Goal: Task Accomplishment & Management: Use online tool/utility

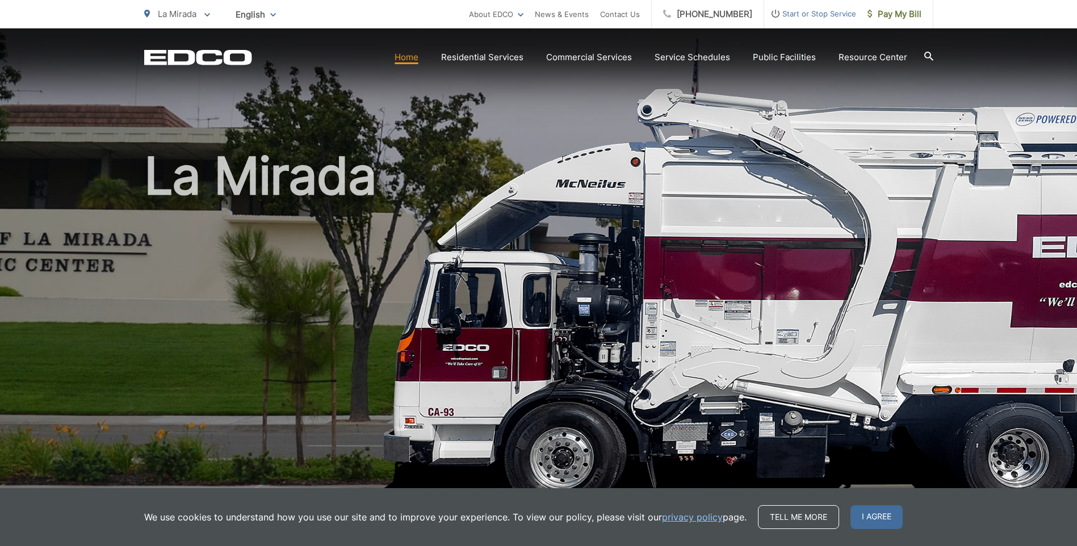
click at [251, 360] on h1 "La Mirada" at bounding box center [538, 327] width 789 height 359
click at [895, 516] on span "I agree" at bounding box center [876, 517] width 52 height 24
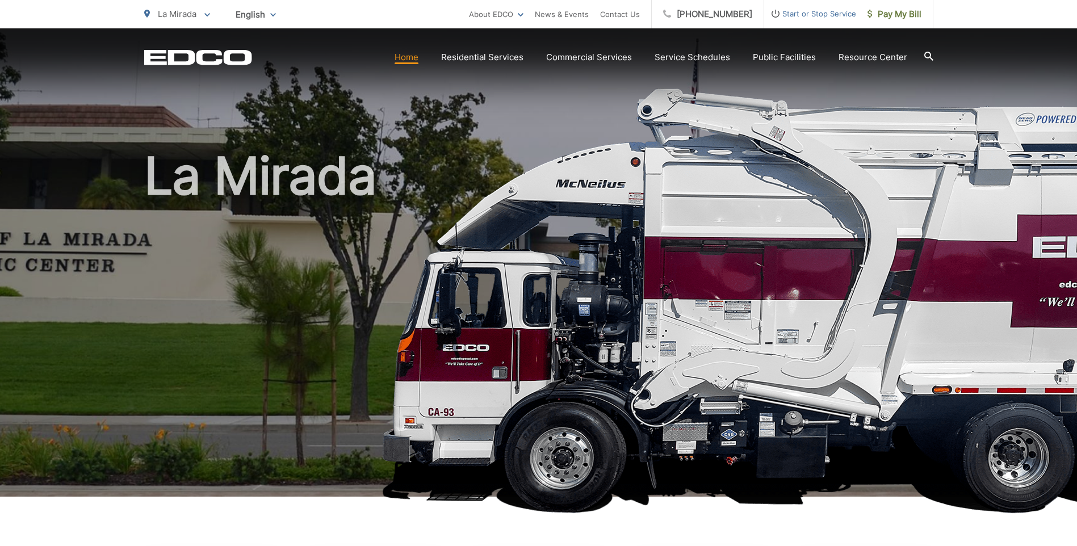
click at [412, 58] on link "Home" at bounding box center [406, 58] width 24 height 14
click at [219, 52] on icon "EDCD logo. Return to the homepage." at bounding box center [197, 57] width 107 height 15
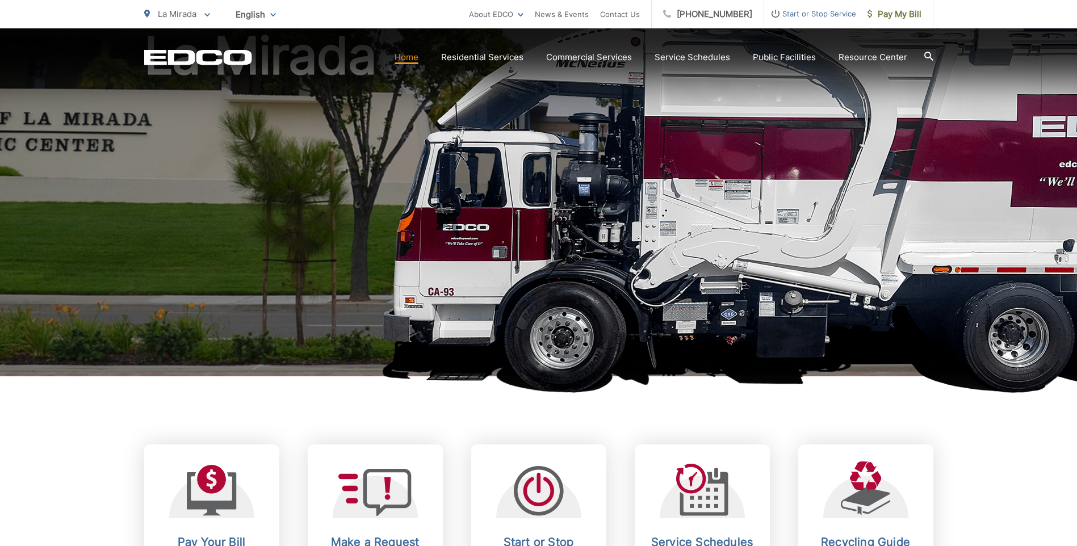
scroll to position [227, 0]
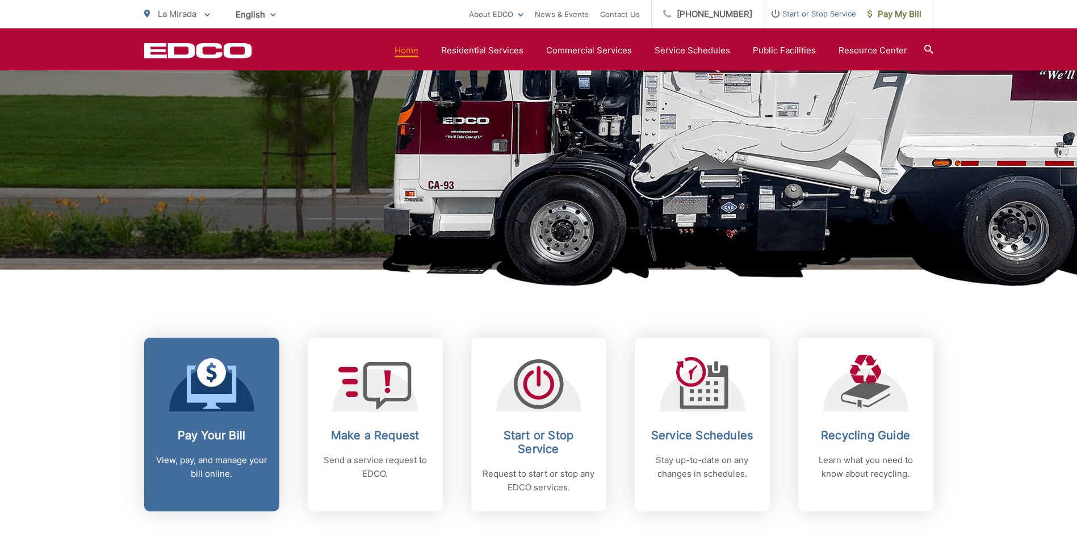
click at [209, 379] on icon at bounding box center [212, 383] width 50 height 51
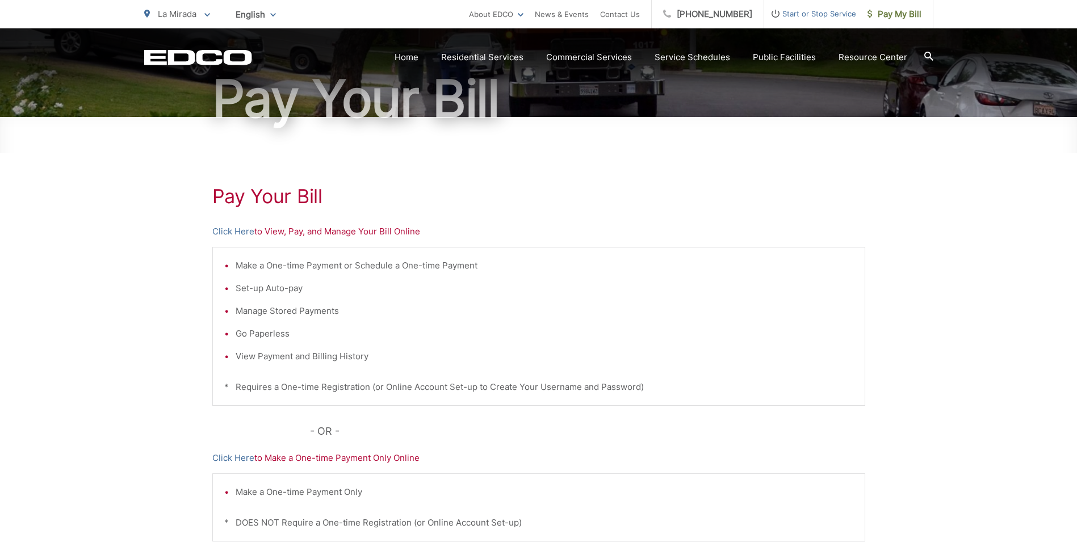
scroll to position [113, 0]
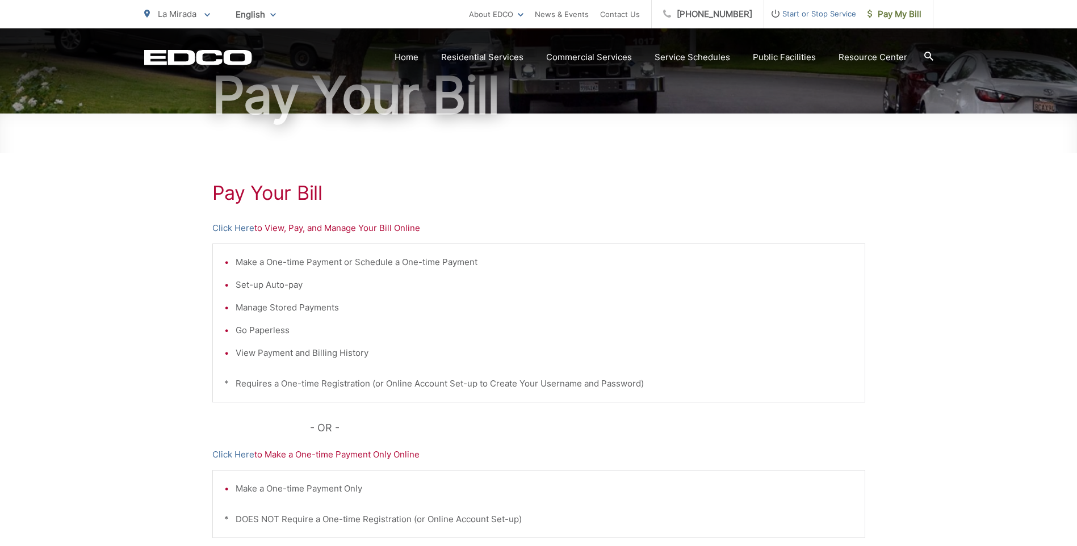
click at [391, 234] on p "Click Here to View, Pay, and Manage Your Bill Online" at bounding box center [538, 228] width 653 height 14
click at [393, 230] on p "Click Here to View, Pay, and Manage Your Bill Online" at bounding box center [538, 228] width 653 height 14
click at [233, 228] on link "Click Here" at bounding box center [233, 228] width 42 height 14
